Goal: Navigation & Orientation: Find specific page/section

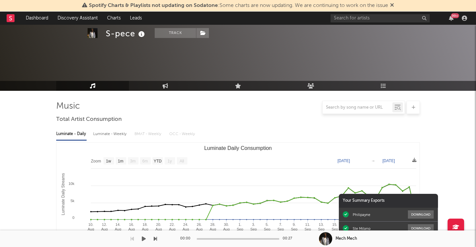
select select "1w"
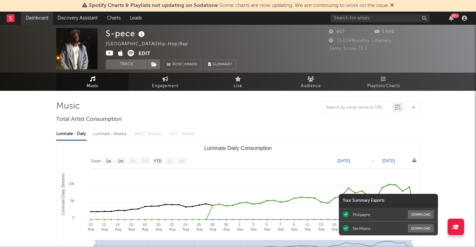
click at [43, 20] on link "Dashboard" at bounding box center [37, 18] width 32 height 13
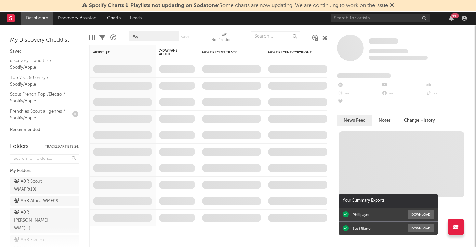
scroll to position [84, 0]
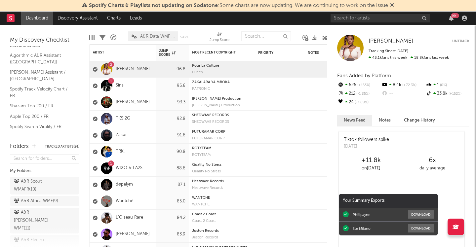
scroll to position [118, 0]
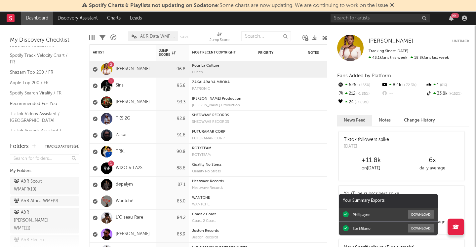
click at [10, 131] on div "My Discovery Checklist Saved discovery + audit fr / Spotify/Apple Top Viral 50 …" at bounding box center [44, 80] width 89 height 111
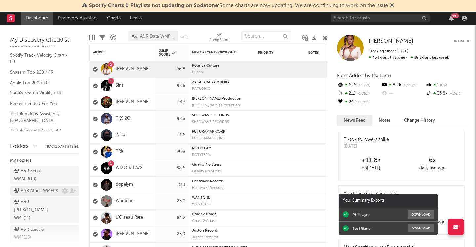
click at [44, 189] on div "A&R Africa WMF ( 9 )" at bounding box center [36, 191] width 44 height 8
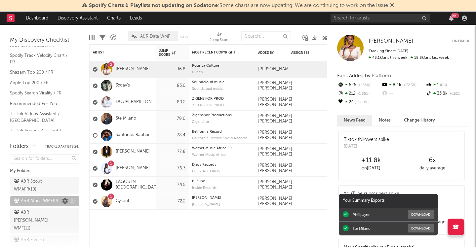
click at [65, 201] on icon at bounding box center [65, 201] width 6 height 6
click at [66, 202] on icon at bounding box center [65, 201] width 6 height 6
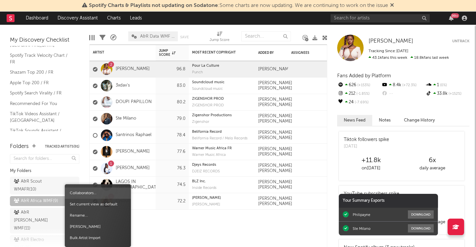
click at [83, 192] on span "Collaborators..." at bounding box center [98, 193] width 66 height 11
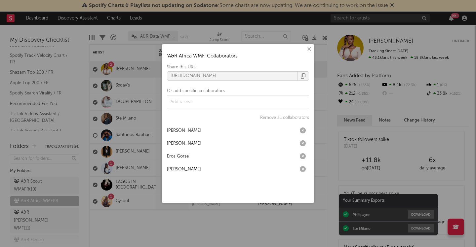
click at [308, 49] on button "×" at bounding box center [308, 49] width 7 height 7
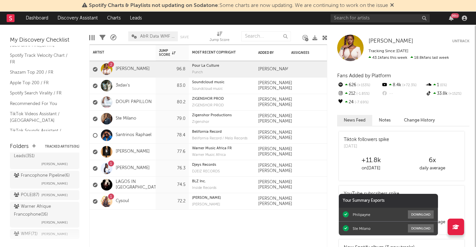
scroll to position [454, 0]
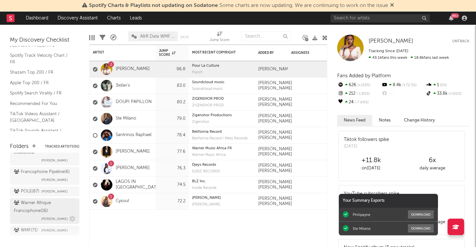
click at [33, 199] on div "Warner Afrique Francophone ( 16 )" at bounding box center [44, 207] width 60 height 16
